Goal: Task Accomplishment & Management: Manage account settings

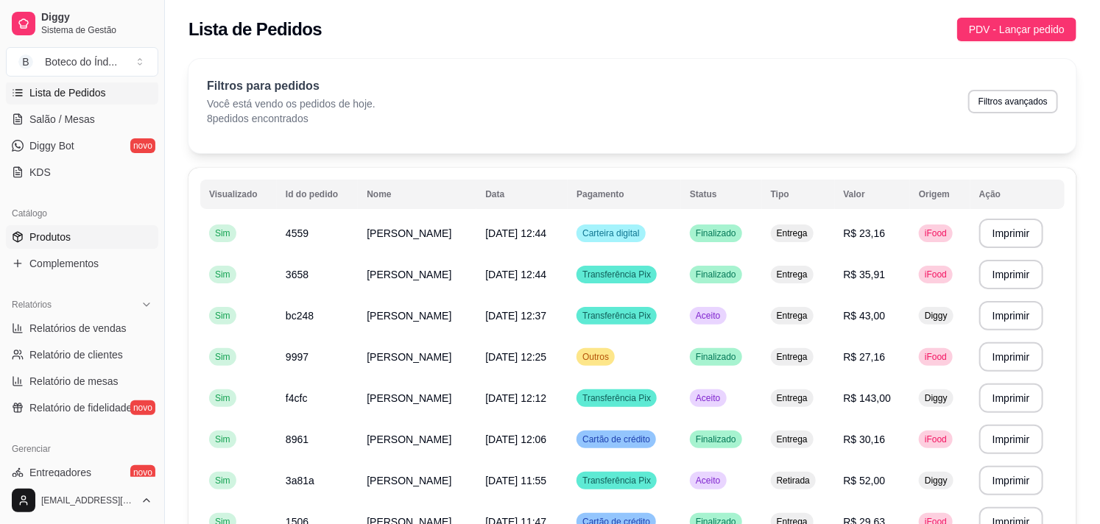
click at [83, 239] on link "Produtos" at bounding box center [82, 237] width 152 height 24
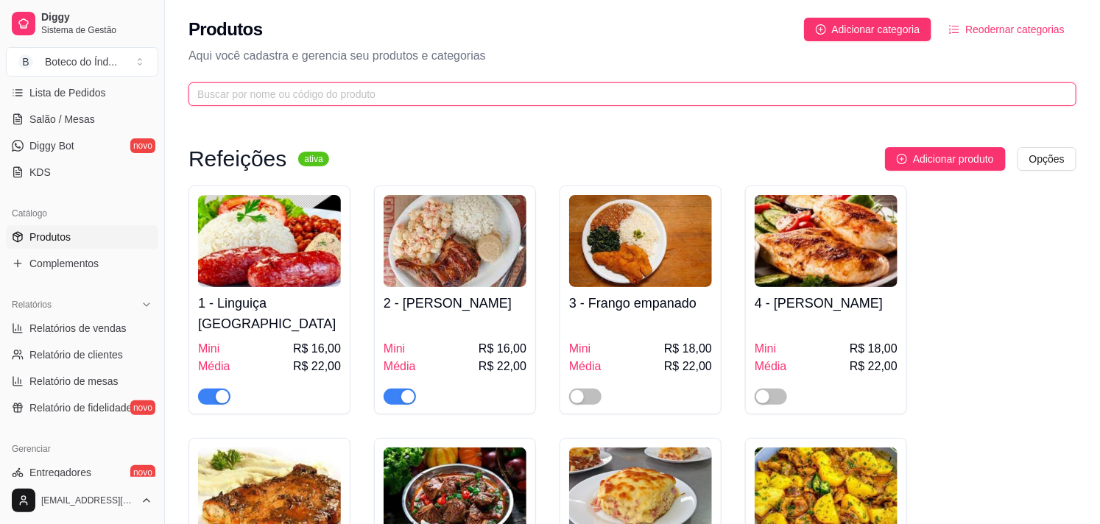
click at [223, 99] on input "text" at bounding box center [626, 94] width 859 height 16
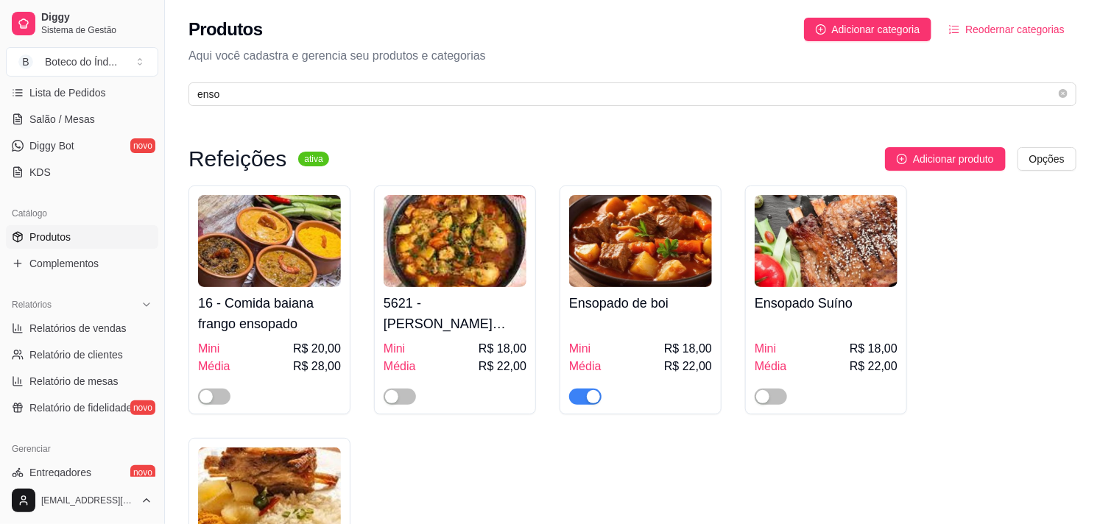
click at [594, 398] on div "button" at bounding box center [593, 396] width 13 height 13
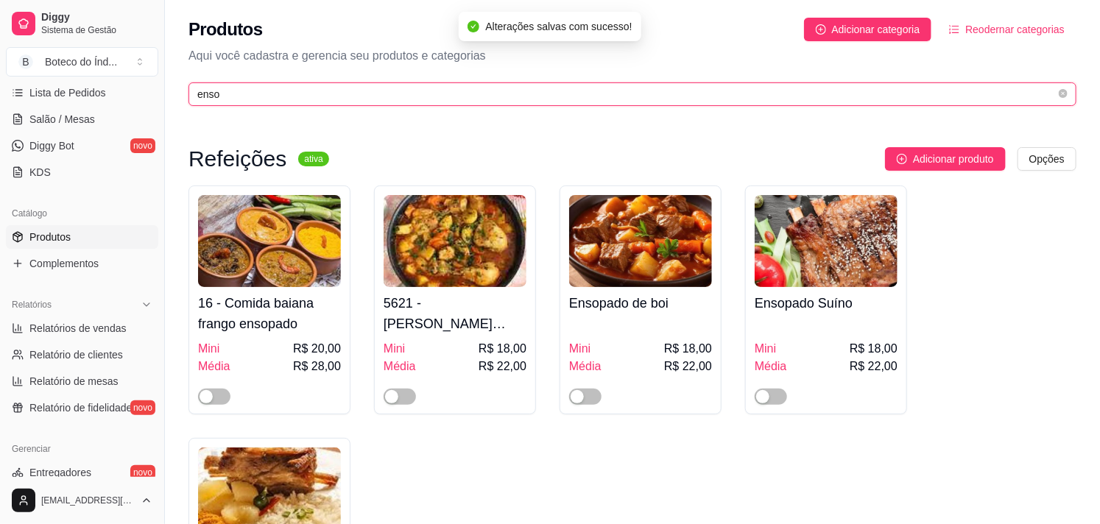
click at [229, 90] on input "enso" at bounding box center [626, 94] width 859 height 16
type input "e"
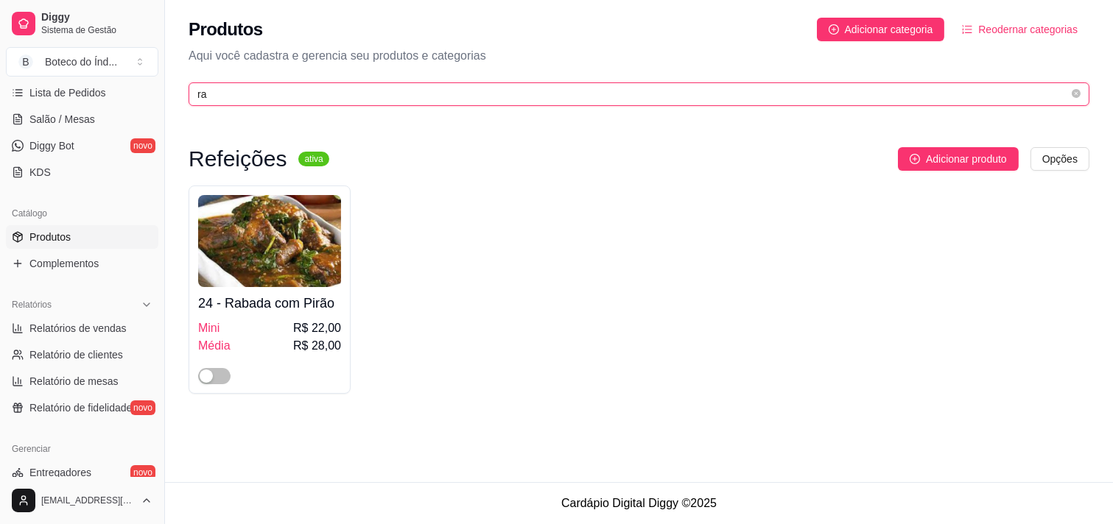
type input "r"
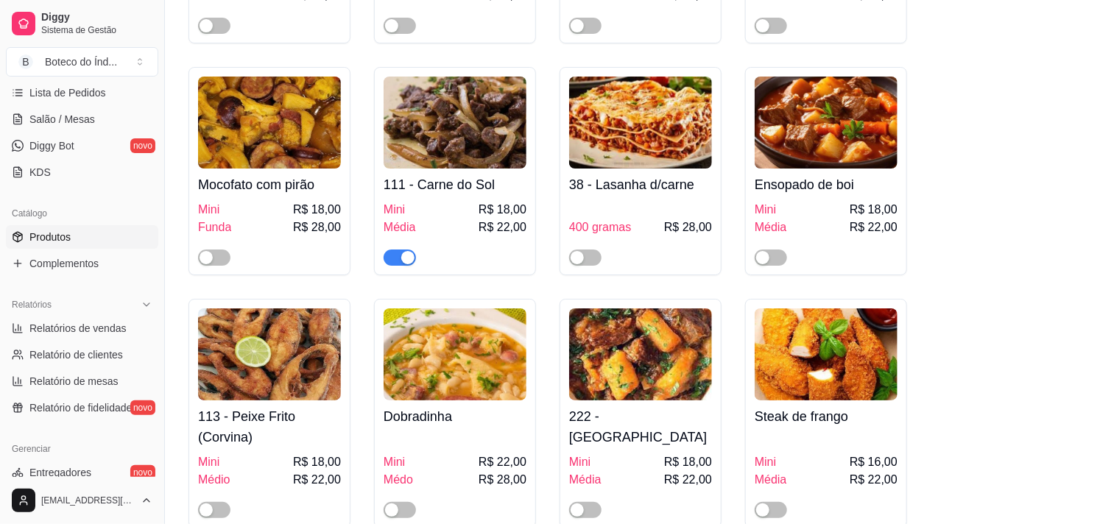
scroll to position [2372, 0]
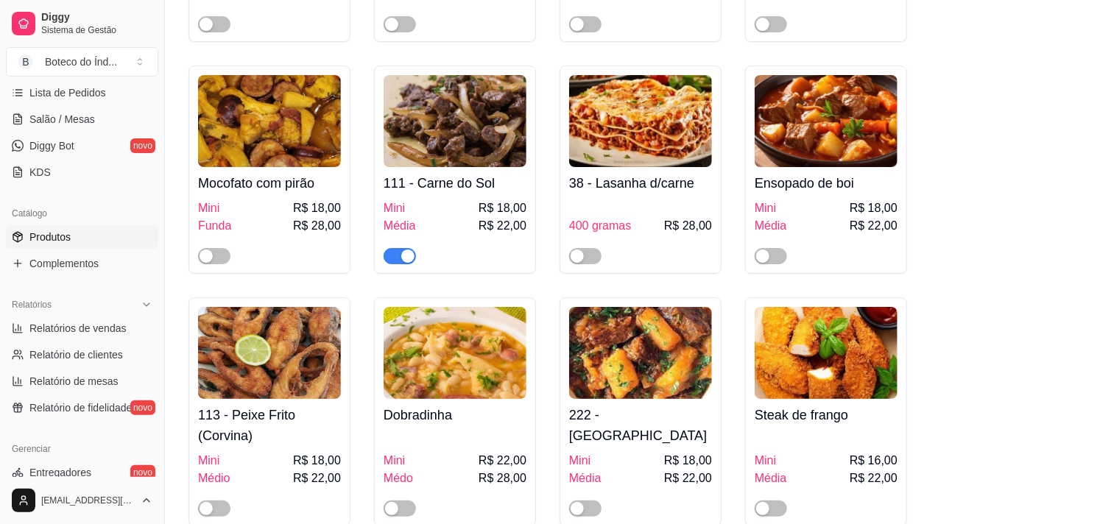
click at [401, 250] on div "button" at bounding box center [407, 256] width 13 height 13
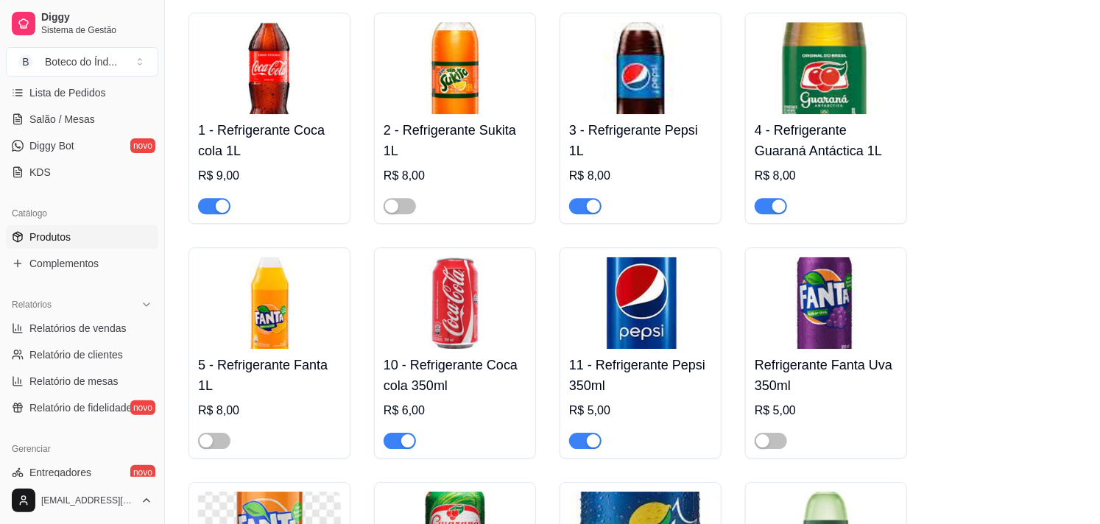
scroll to position [4253, 0]
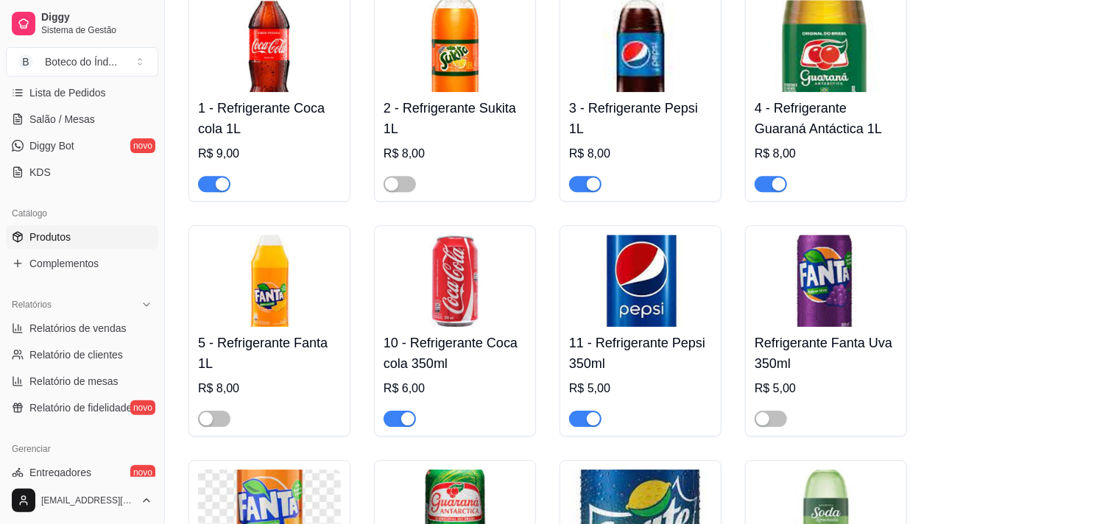
click at [584, 174] on div at bounding box center [585, 183] width 32 height 18
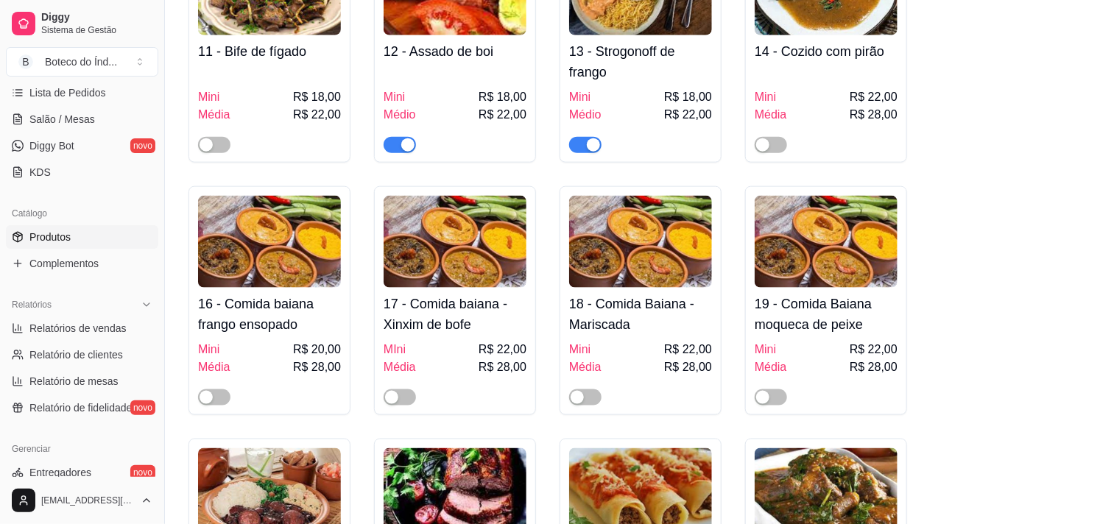
scroll to position [654, 0]
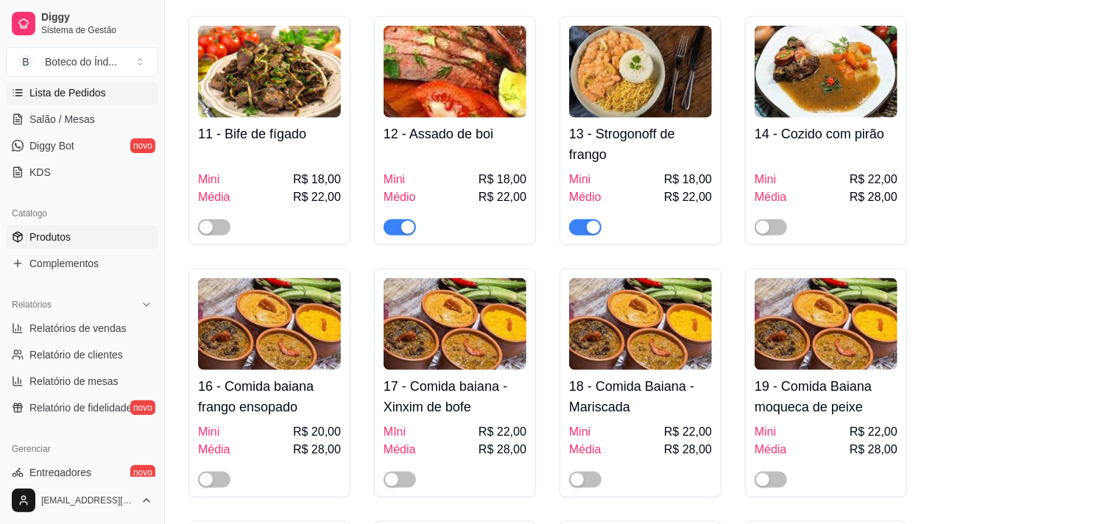
click at [44, 99] on span "Lista de Pedidos" at bounding box center [67, 92] width 77 height 15
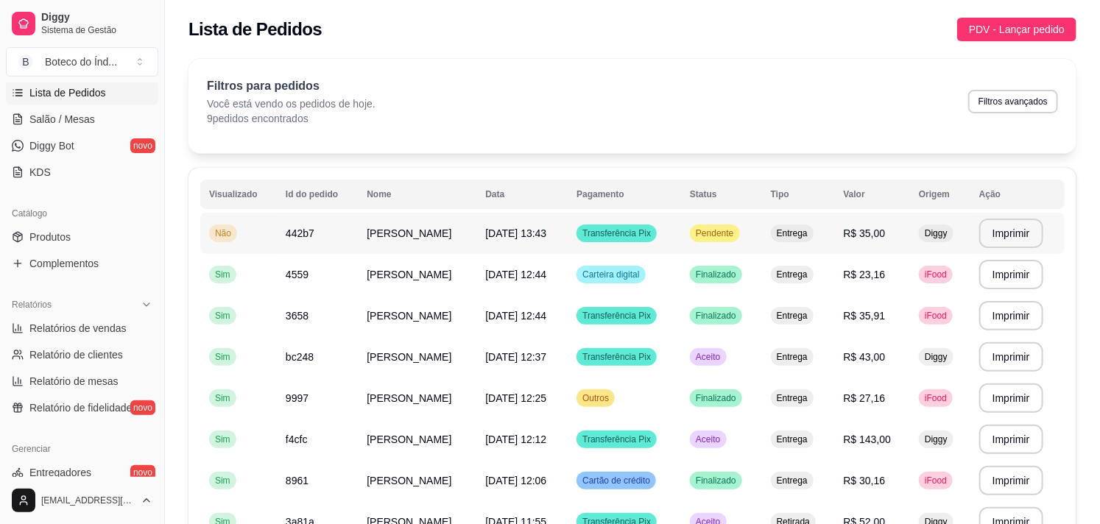
click at [654, 232] on span "Transferência Pix" at bounding box center [616, 234] width 74 height 12
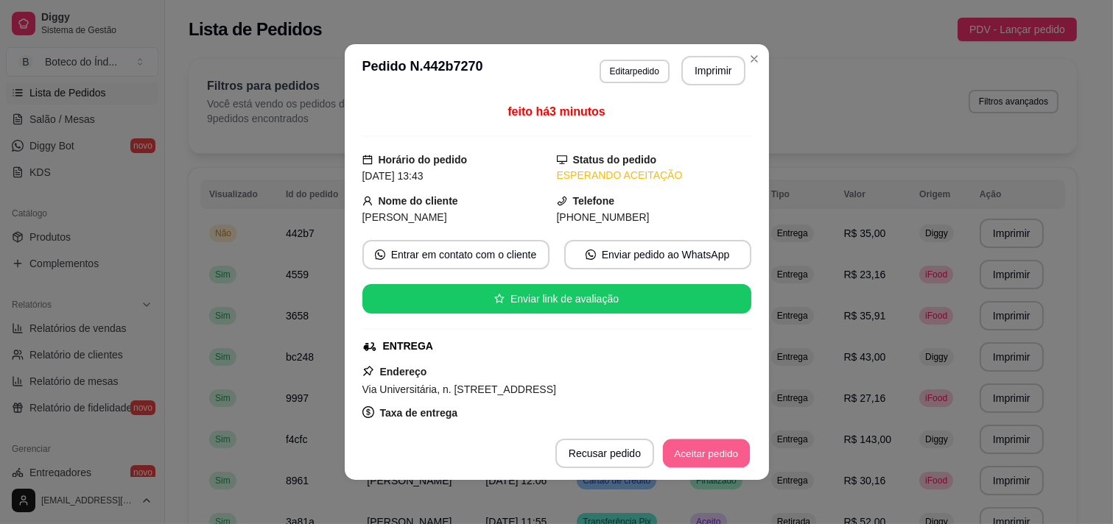
click at [703, 454] on button "Aceitar pedido" at bounding box center [706, 454] width 87 height 29
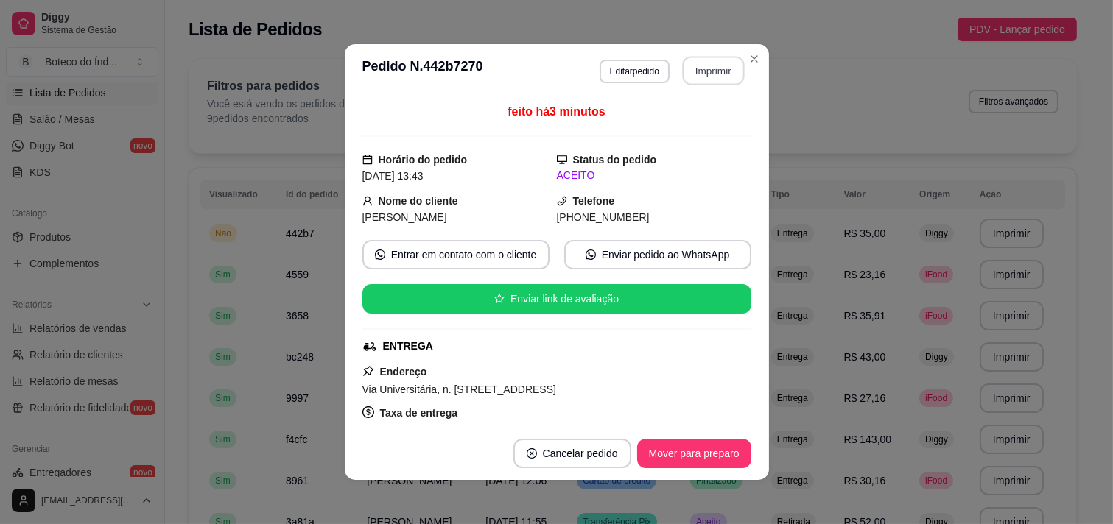
click at [720, 63] on button "Imprimir" at bounding box center [713, 71] width 62 height 29
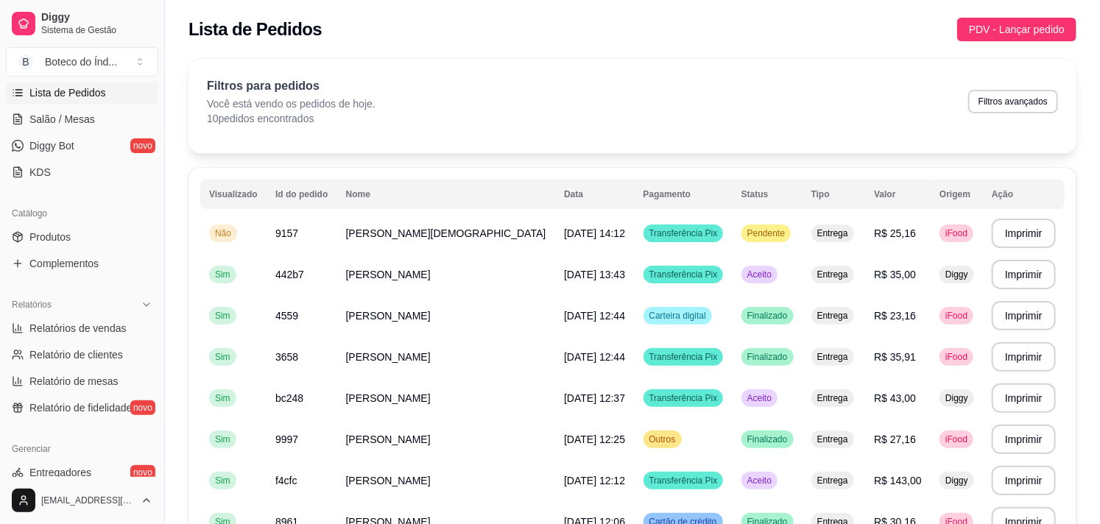
click at [750, 56] on div "**********" at bounding box center [632, 370] width 935 height 640
click at [690, 239] on td "Transferência Pix" at bounding box center [684, 233] width 98 height 41
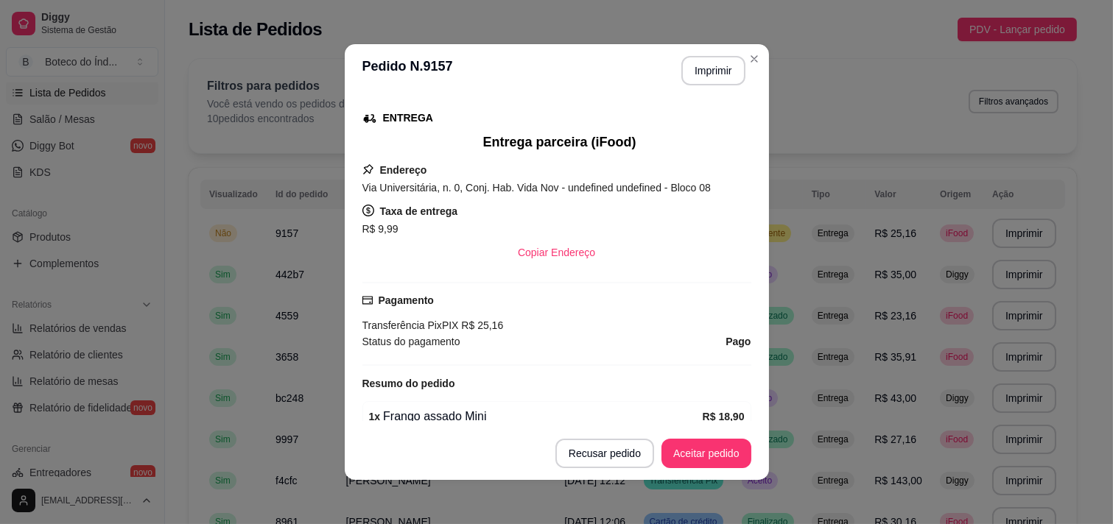
scroll to position [409, 0]
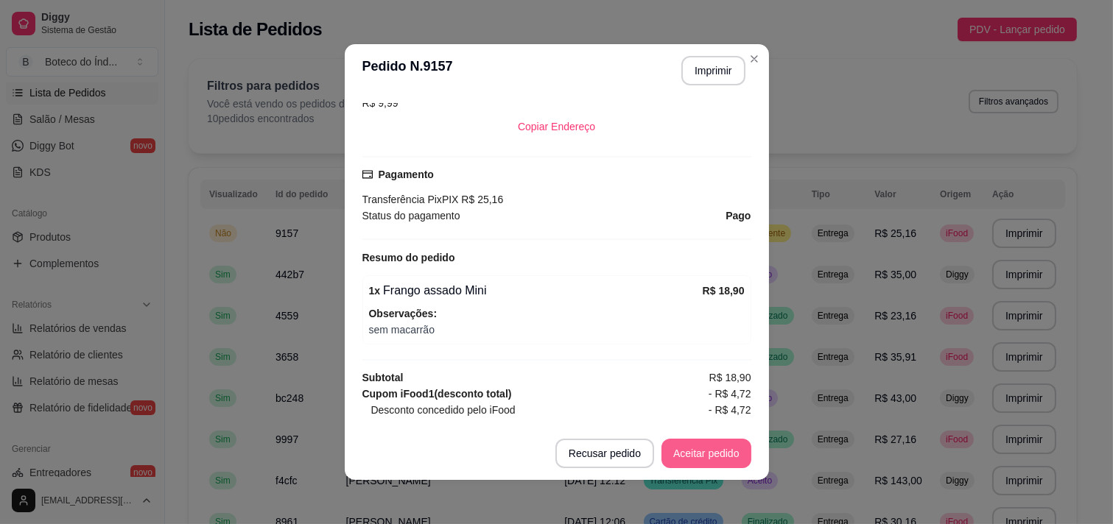
click at [733, 465] on button "Aceitar pedido" at bounding box center [706, 453] width 90 height 29
click at [708, 72] on button "Imprimir" at bounding box center [713, 70] width 64 height 29
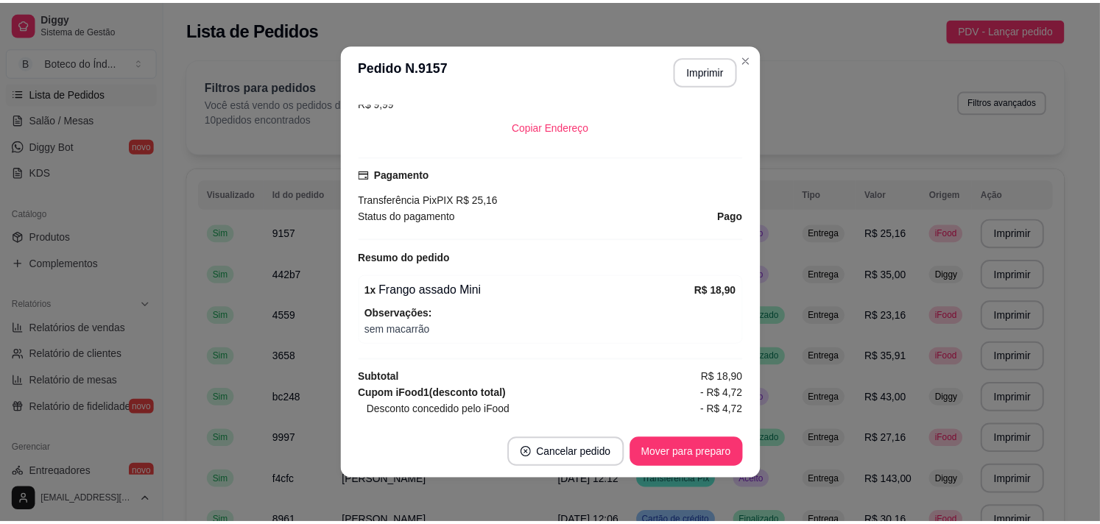
scroll to position [0, 0]
